Goal: Check status: Check status

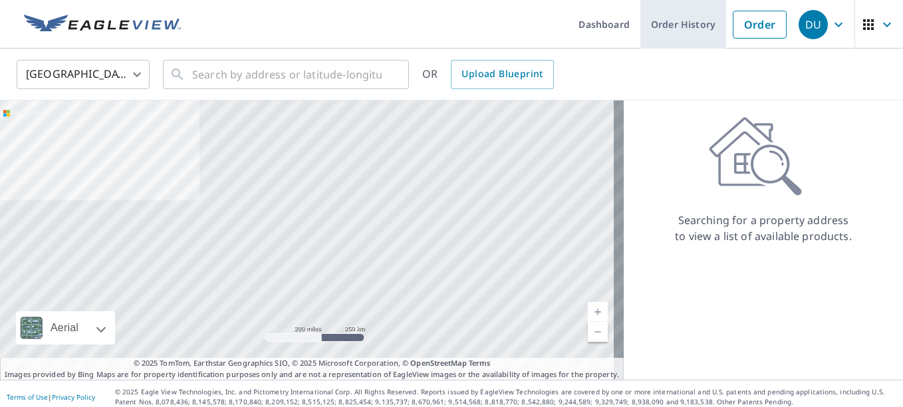
click at [676, 24] on link "Order History" at bounding box center [683, 24] width 86 height 49
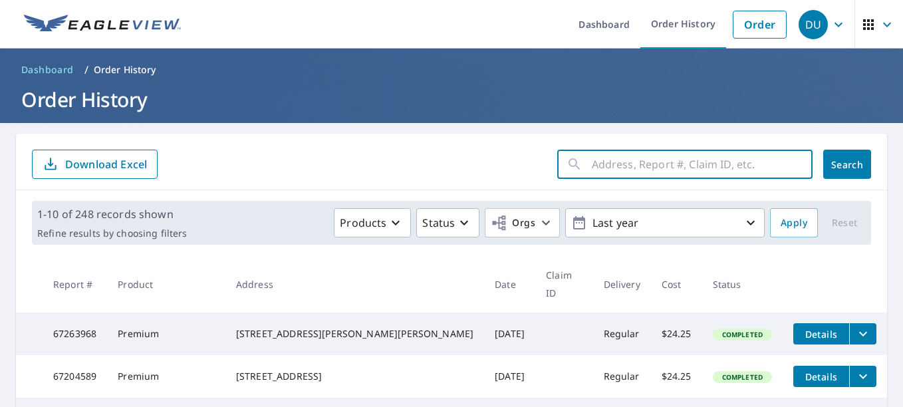
click at [597, 166] on input "text" at bounding box center [702, 164] width 221 height 37
type input "102"
click button "Search" at bounding box center [847, 164] width 48 height 29
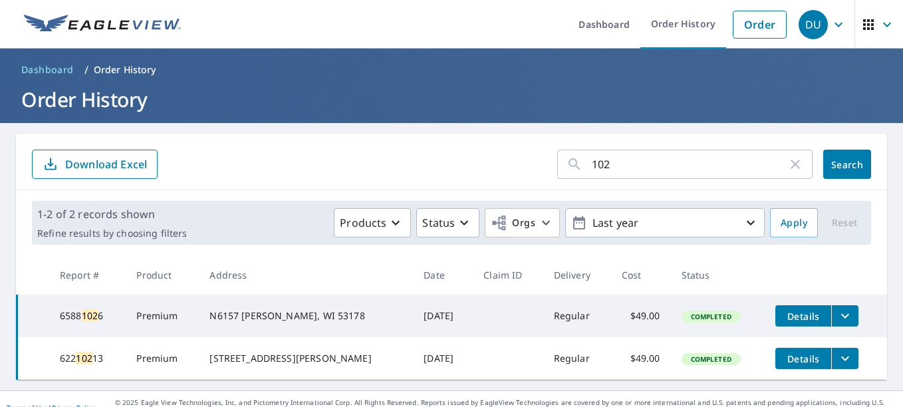
click at [615, 169] on input "102" at bounding box center [690, 164] width 196 height 37
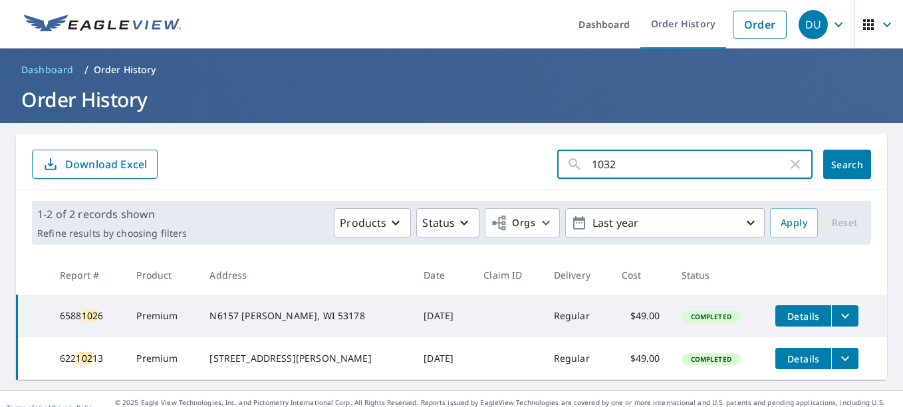
type input "10320"
click button "Search" at bounding box center [847, 164] width 48 height 29
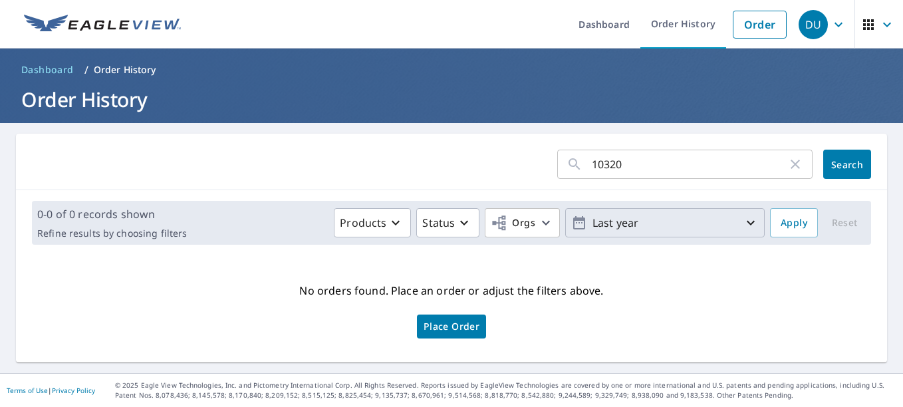
click at [747, 223] on icon "button" at bounding box center [751, 223] width 8 height 5
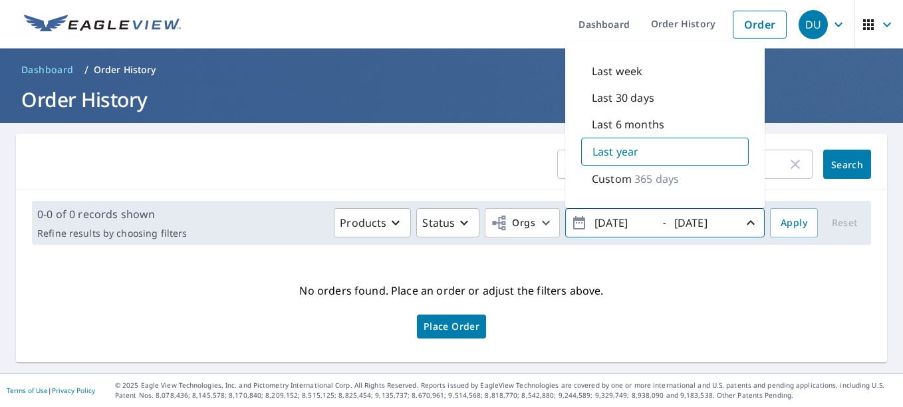
click at [649, 252] on div "0-0 of 0 records shown Refine results by choosing filters Products Status Orgs …" at bounding box center [451, 222] width 871 height 65
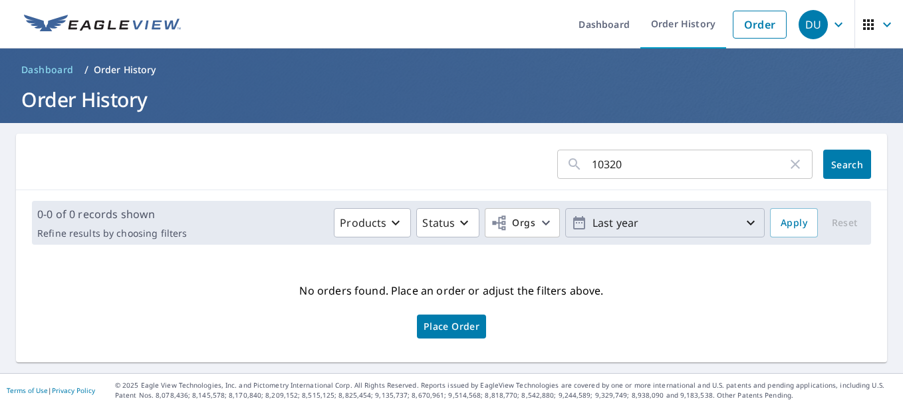
click at [630, 170] on input "10320" at bounding box center [690, 164] width 196 height 37
